Goal: Browse casually: Explore the website without a specific task or goal

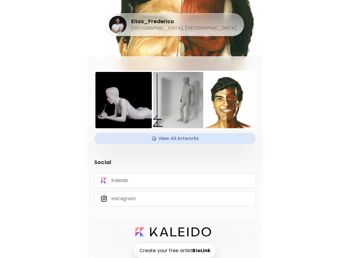
click at [167, 138] on h4 "View All Artworks" at bounding box center [175, 138] width 154 height 9
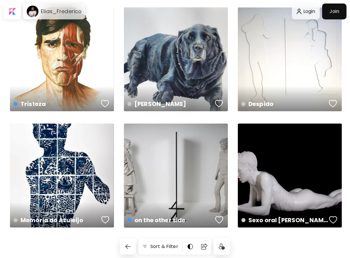
scroll to position [482, 0]
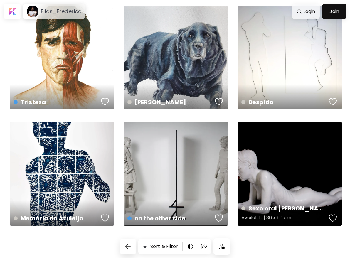
click at [285, 164] on div "Sexo oral [PERSON_NAME] Available | 36 x 56 cm" at bounding box center [290, 174] width 104 height 104
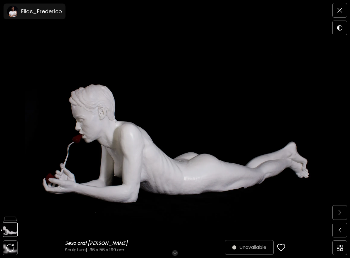
click at [117, 158] on img at bounding box center [175, 129] width 301 height 216
